Goal: Task Accomplishment & Management: Manage account settings

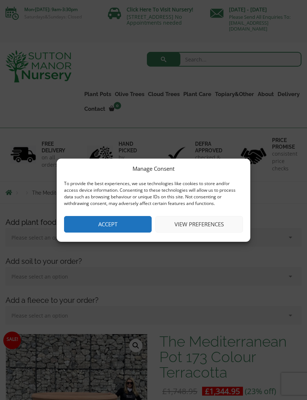
click at [192, 224] on button "View preferences" at bounding box center [199, 224] width 88 height 17
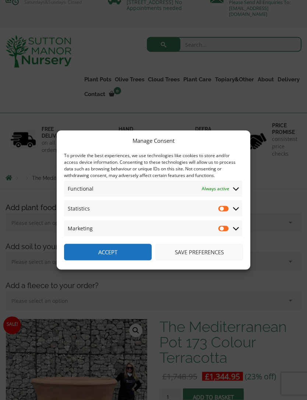
scroll to position [16, 0]
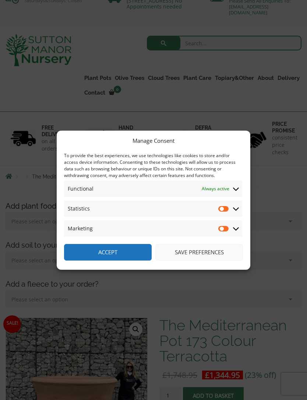
click at [227, 212] on input "Statistics" at bounding box center [223, 208] width 11 height 7
click at [302, 153] on div "Manage Consent To provide the best experiences, we use technologies like cookie…" at bounding box center [153, 200] width 307 height 400
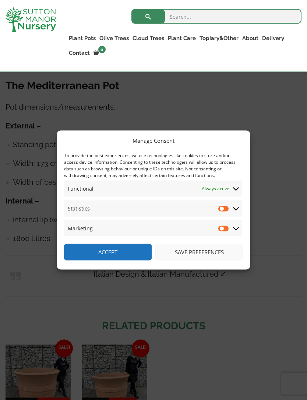
scroll to position [650, 0]
click at [225, 212] on input "Statistics" at bounding box center [223, 208] width 11 height 7
click at [228, 212] on input "Statistics" at bounding box center [223, 208] width 11 height 7
checkbox input "false"
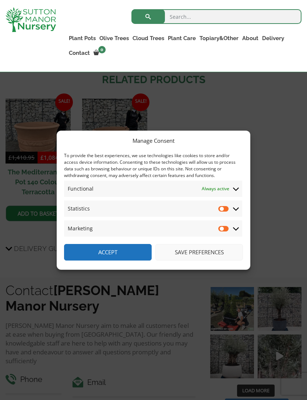
scroll to position [898, 0]
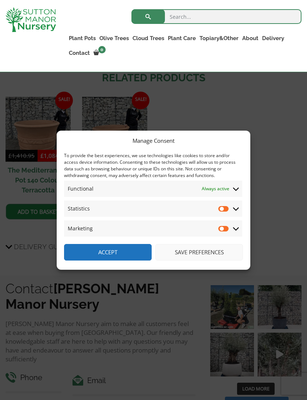
click at [197, 260] on button "Save preferences" at bounding box center [199, 252] width 88 height 17
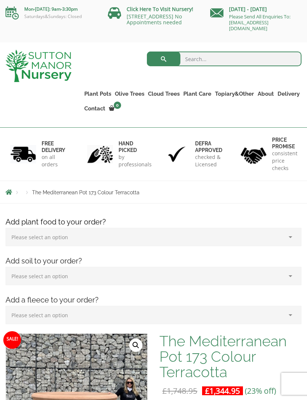
scroll to position [0, 0]
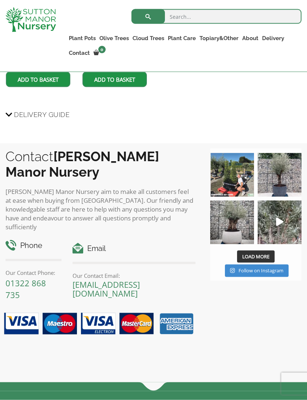
scroll to position [1031, 0]
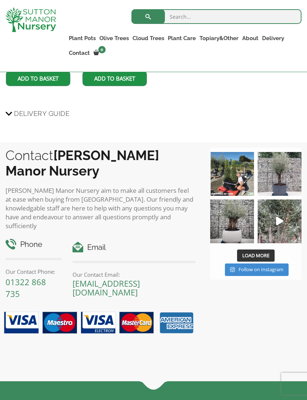
click at [290, 179] on img at bounding box center [279, 174] width 44 height 44
